Goal: Task Accomplishment & Management: Complete application form

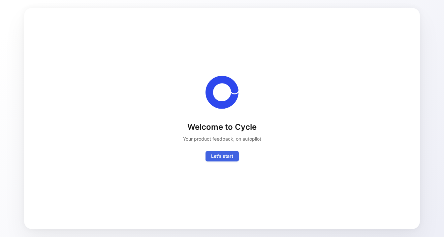
click at [226, 156] on span "Let's start" at bounding box center [222, 156] width 22 height 8
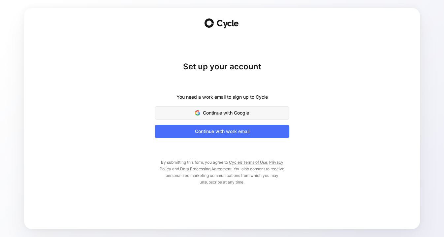
click at [216, 113] on span "Continue with Google" at bounding box center [222, 113] width 118 height 8
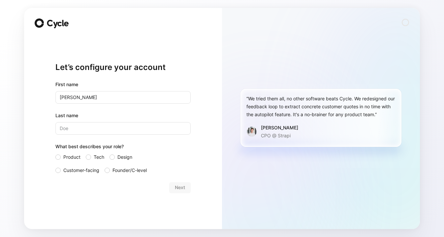
type input "[PERSON_NAME]"
type input "Vahlbruch"
click at [142, 193] on div "Let’s configure your account First name [PERSON_NAME] Last name Vahlbruch What …" at bounding box center [122, 127] width 135 height 182
click at [72, 170] on span "Customer-facing" at bounding box center [81, 170] width 36 height 8
click at [55, 166] on input "Customer-facing" at bounding box center [55, 166] width 0 height 0
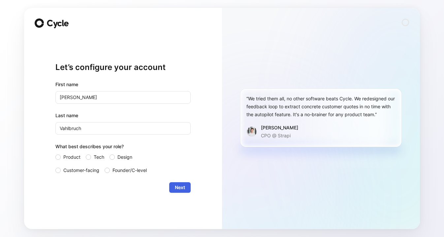
click at [182, 185] on span "Next" at bounding box center [180, 187] width 10 height 8
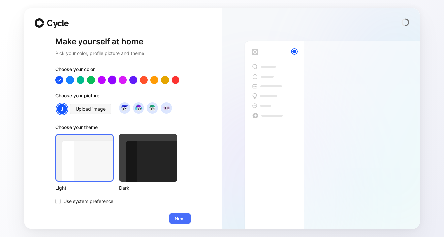
click at [109, 78] on div at bounding box center [112, 80] width 9 height 9
click at [181, 221] on span "Next" at bounding box center [180, 218] width 10 height 8
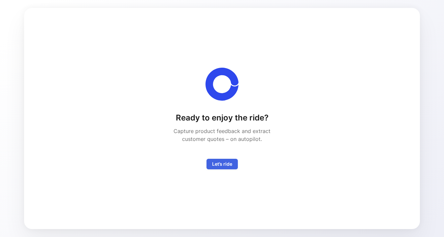
click at [226, 166] on span "Let’s ride" at bounding box center [222, 164] width 20 height 8
